Goal: Communication & Community: Participate in discussion

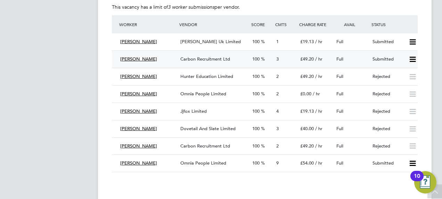
click at [276, 58] on span "3" at bounding box center [277, 59] width 2 height 6
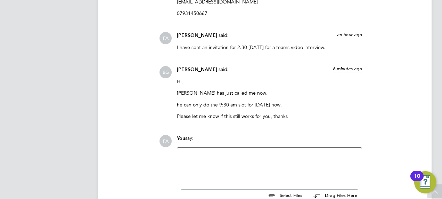
click at [224, 157] on div at bounding box center [269, 166] width 176 height 30
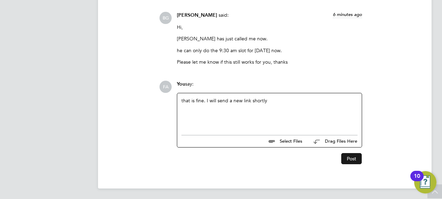
click at [355, 159] on button "Post" at bounding box center [351, 158] width 20 height 11
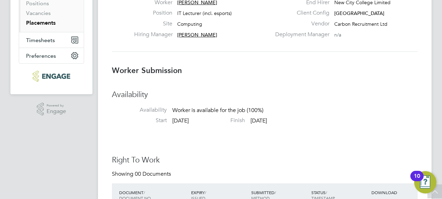
scroll to position [69, 0]
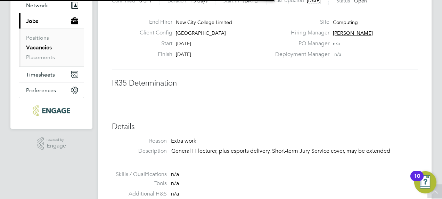
scroll to position [11, 137]
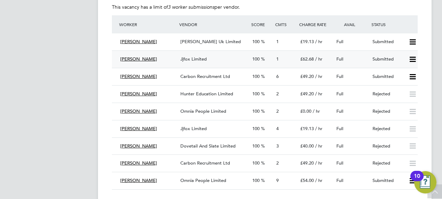
click at [278, 59] on span "1" at bounding box center [277, 59] width 2 height 6
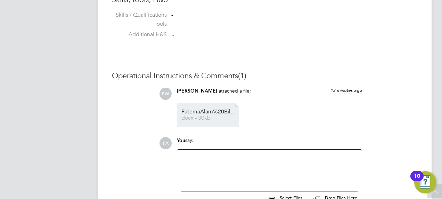
click at [204, 111] on span "FatemaAlam%20Bilkis%20HQ00000879" at bounding box center [209, 111] width 56 height 5
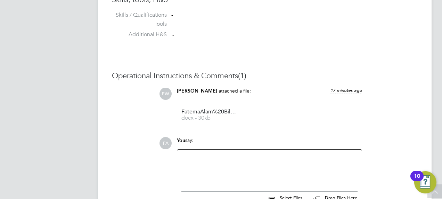
click at [204, 162] on div at bounding box center [269, 168] width 176 height 30
click at [208, 167] on div at bounding box center [269, 168] width 176 height 30
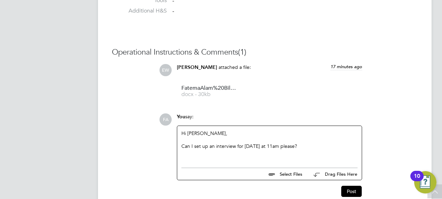
scroll to position [640, 0]
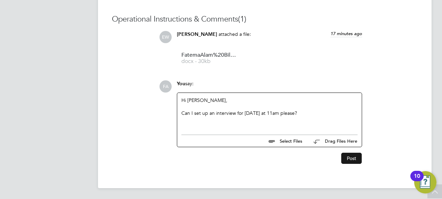
click at [351, 157] on button "Post" at bounding box center [351, 157] width 20 height 11
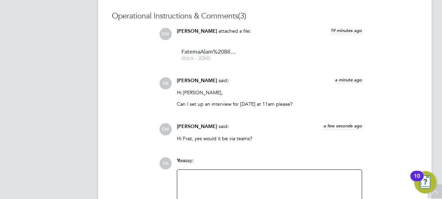
scroll to position [694, 0]
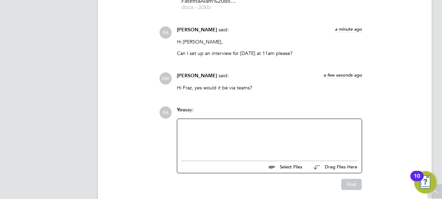
click at [249, 130] on div at bounding box center [269, 138] width 176 height 30
click at [347, 186] on button "Post" at bounding box center [351, 183] width 20 height 11
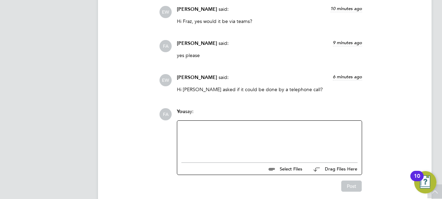
scroll to position [764, 0]
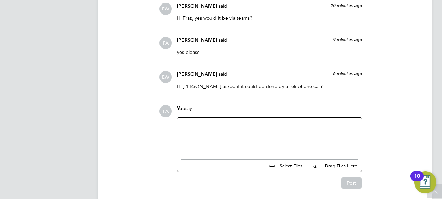
click at [231, 129] on div at bounding box center [269, 136] width 176 height 30
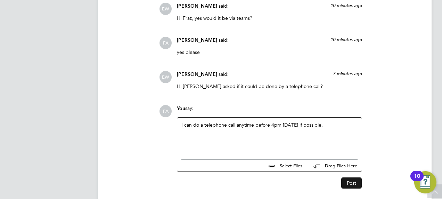
click at [344, 182] on button "Post" at bounding box center [351, 182] width 20 height 11
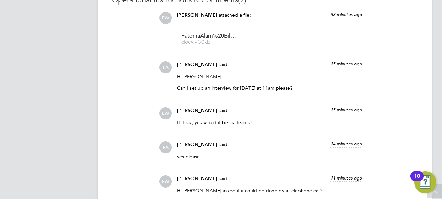
scroll to position [798, 0]
